Goal: Information Seeking & Learning: Learn about a topic

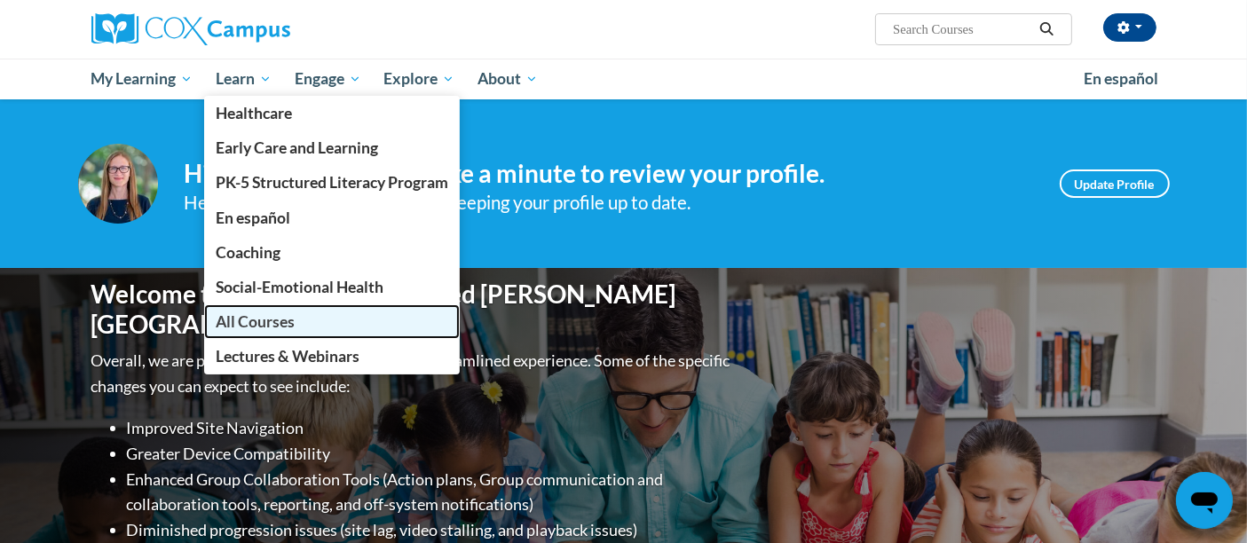
click at [271, 316] on span "All Courses" at bounding box center [255, 321] width 79 height 19
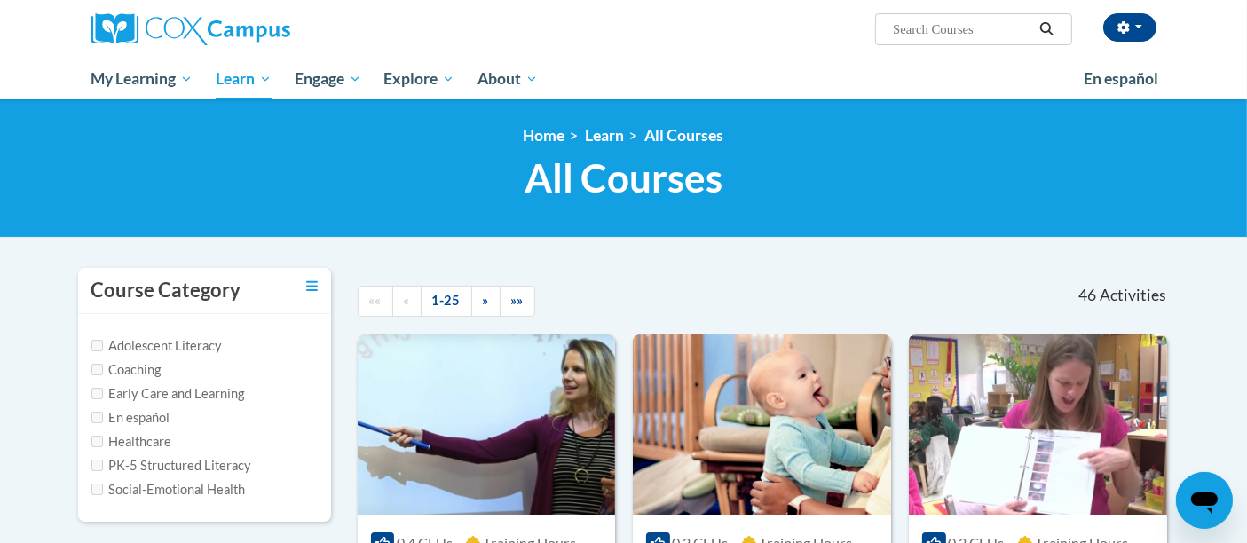
click at [108, 342] on label "Adolescent Literacy" at bounding box center [156, 346] width 131 height 20
click at [98, 342] on input "Adolescent Literacy" at bounding box center [97, 346] width 12 height 12
checkbox input "true"
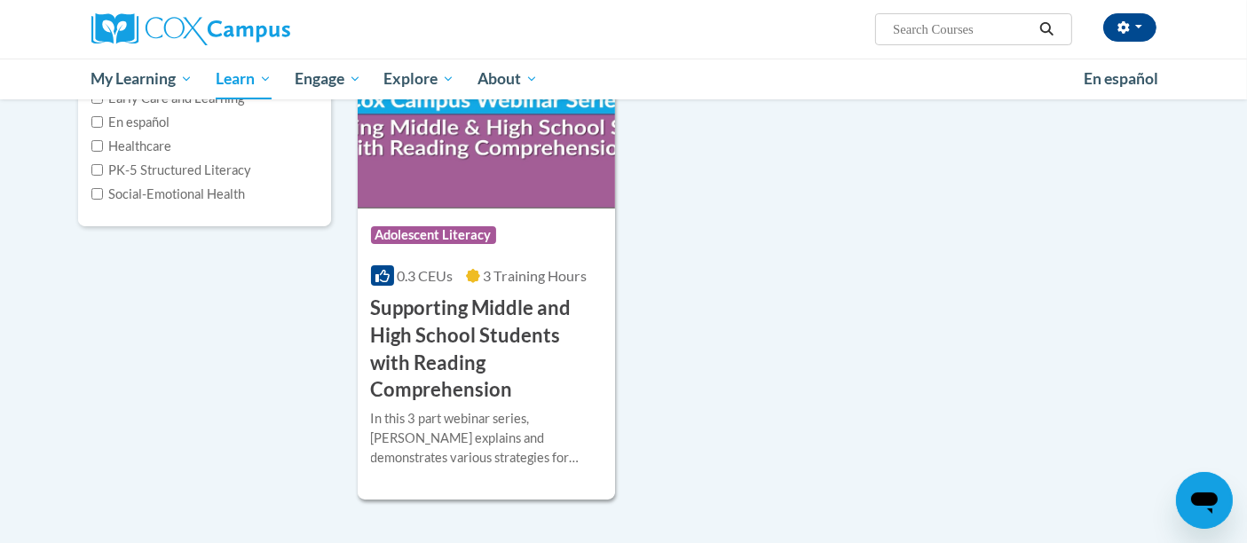
scroll to position [99, 0]
